Goal: Task Accomplishment & Management: Manage account settings

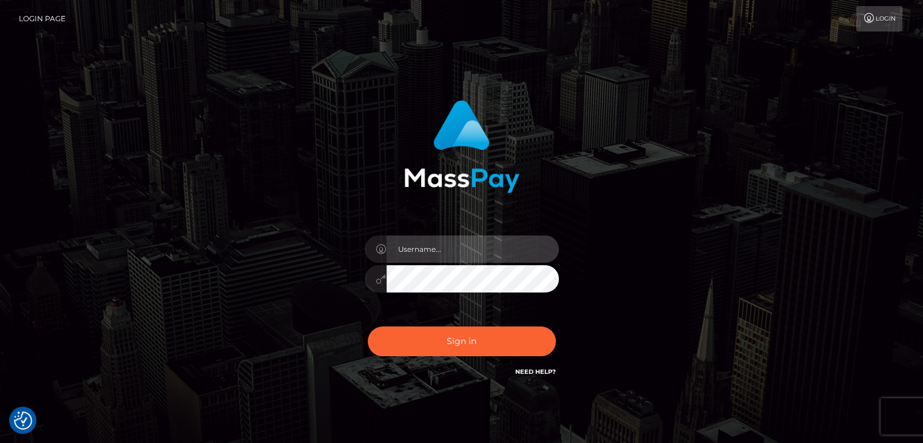
click at [432, 248] on input "text" at bounding box center [473, 249] width 172 height 27
type input "[EMAIL_ADDRESS][DOMAIN_NAME]"
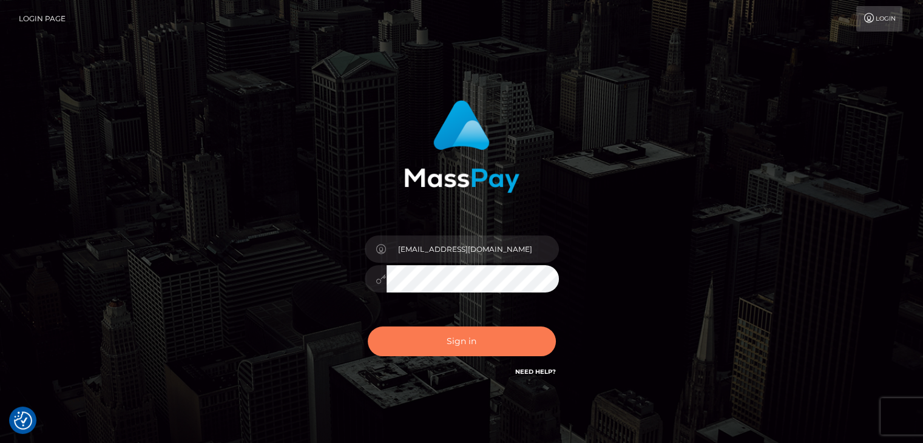
click at [408, 350] on button "Sign in" at bounding box center [462, 342] width 188 height 30
